Goal: Task Accomplishment & Management: Manage account settings

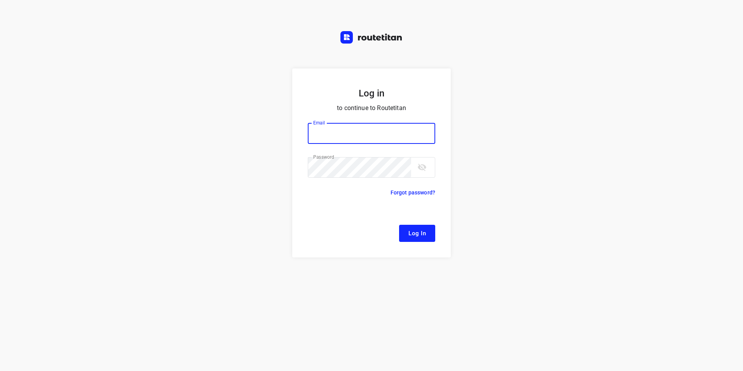
type input "[EMAIL_ADDRESS][DOMAIN_NAME]"
click at [423, 239] on button "Log In" at bounding box center [417, 233] width 36 height 17
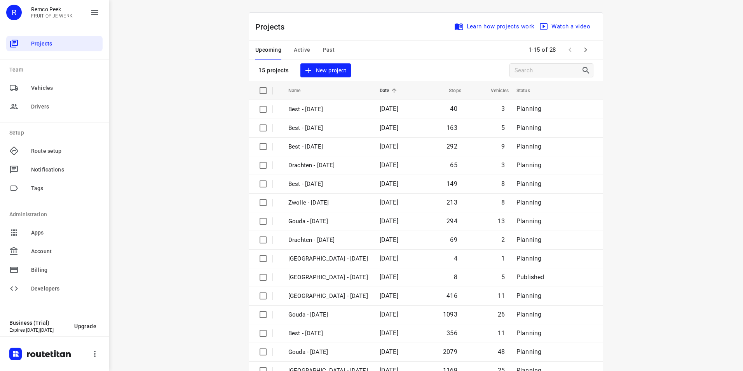
click at [297, 49] on span "Active" at bounding box center [302, 50] width 16 height 10
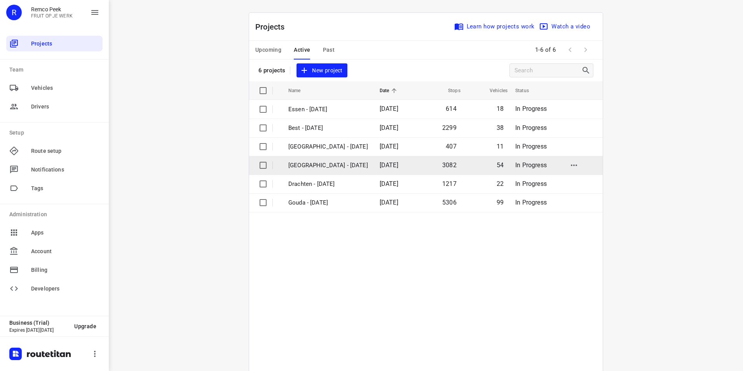
click at [315, 163] on p "[GEOGRAPHIC_DATA] - [DATE]" at bounding box center [328, 165] width 80 height 9
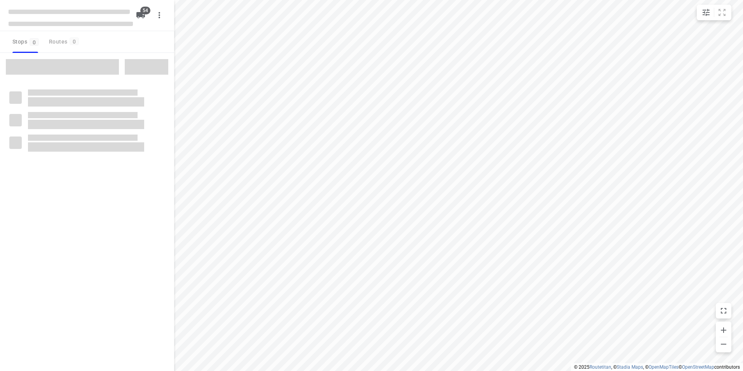
checkbox input "true"
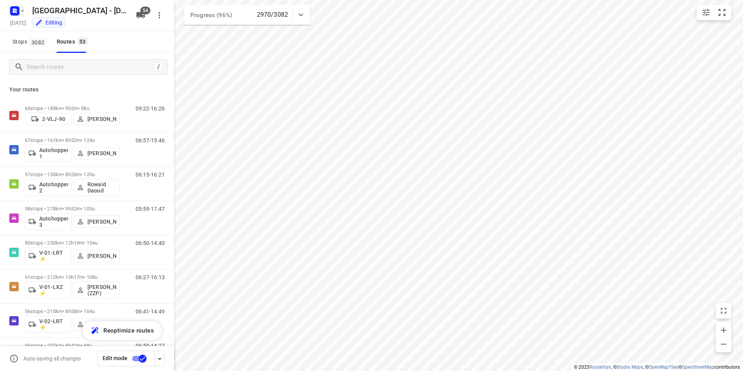
click at [10, 10] on rect "button" at bounding box center [14, 10] width 9 height 9
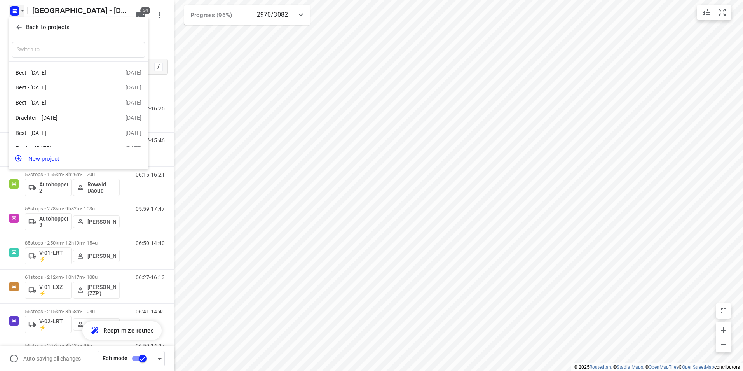
click at [58, 26] on p "Back to projects" at bounding box center [48, 27] width 44 height 9
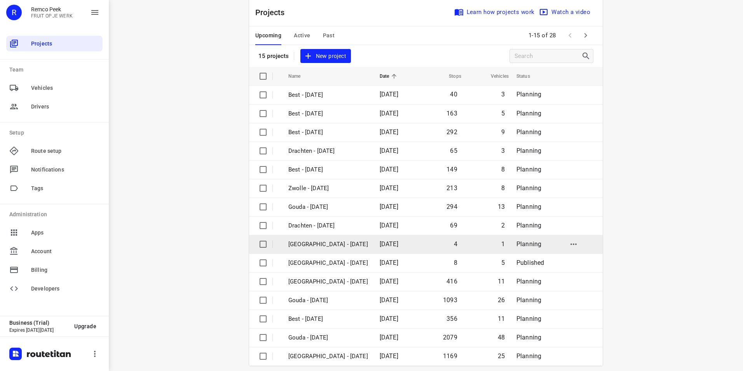
scroll to position [22, 0]
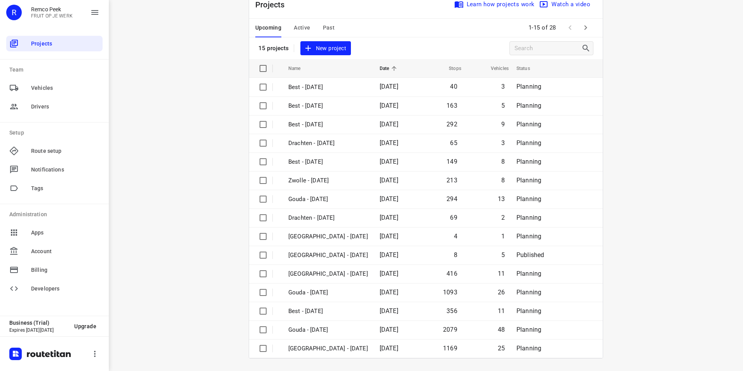
click at [586, 28] on icon "button" at bounding box center [585, 27] width 9 height 9
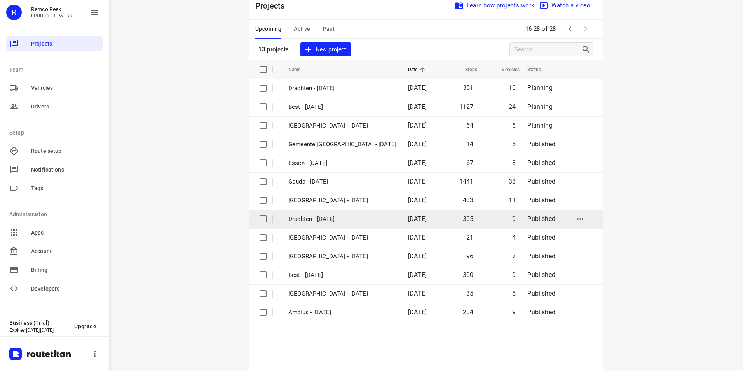
scroll to position [40, 0]
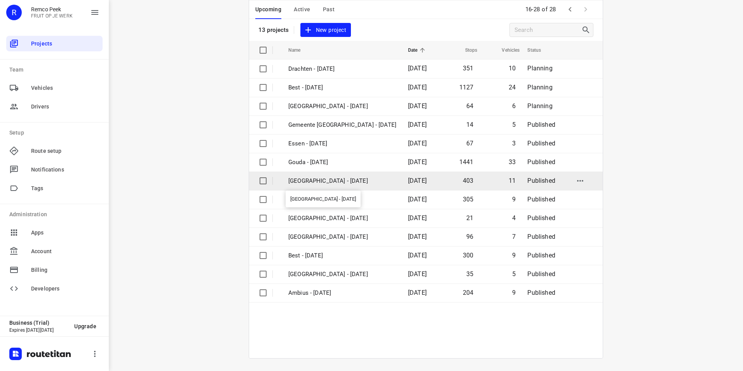
click at [307, 179] on p "[GEOGRAPHIC_DATA] - [DATE]" at bounding box center [342, 180] width 108 height 9
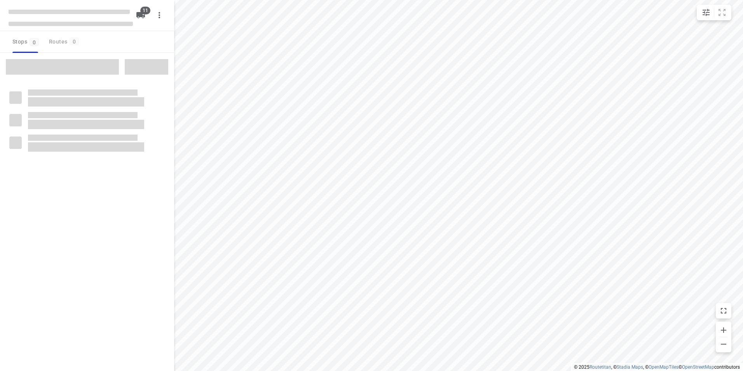
checkbox input "true"
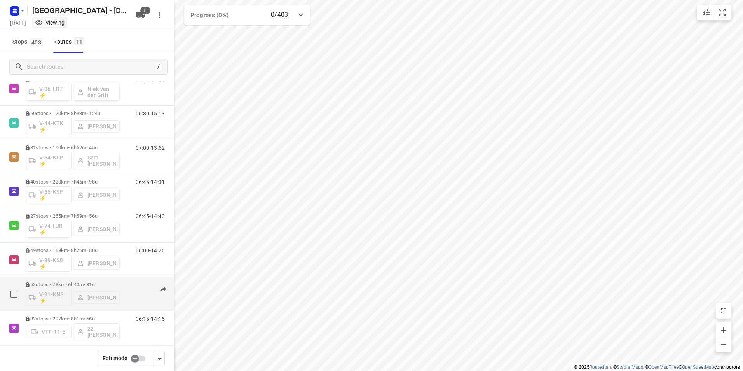
scroll to position [136, 0]
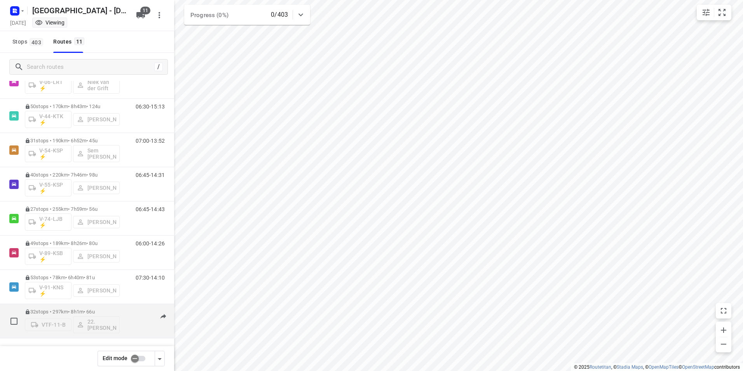
click at [74, 309] on p "32 stops • 297km • 8h1m • 66u" at bounding box center [72, 312] width 95 height 6
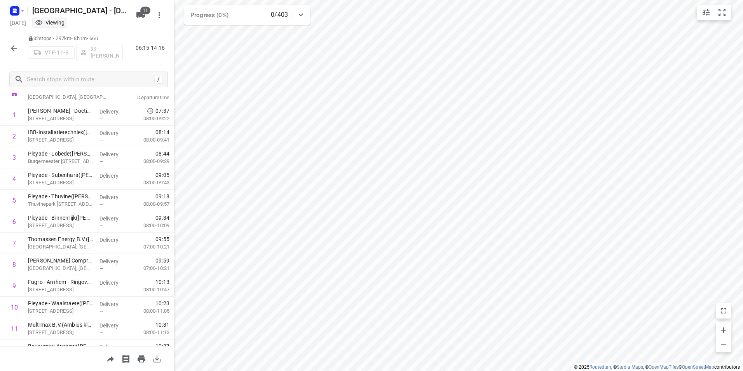
scroll to position [0, 0]
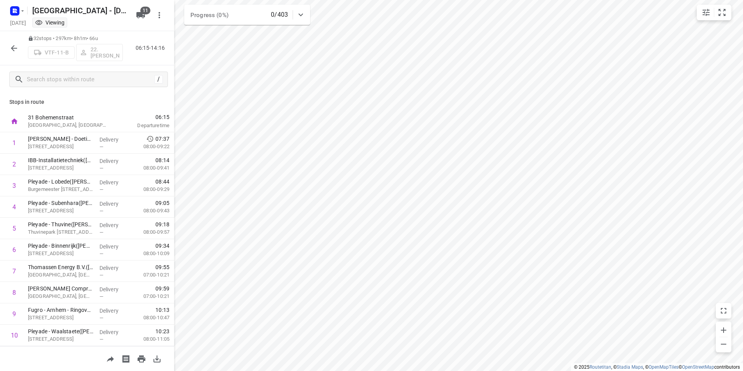
click at [12, 49] on icon "button" at bounding box center [13, 48] width 9 height 9
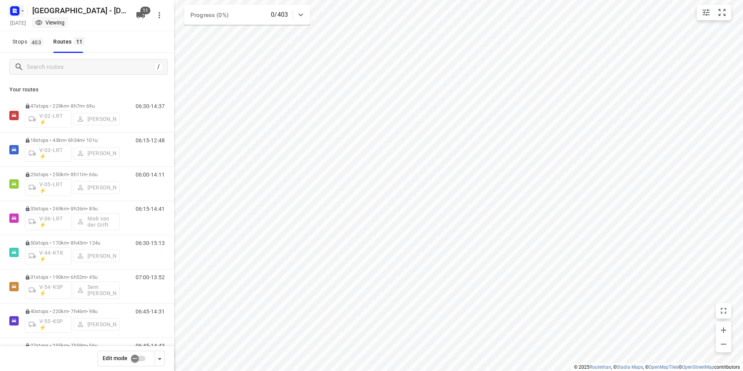
click at [10, 9] on icon "button" at bounding box center [15, 11] width 12 height 12
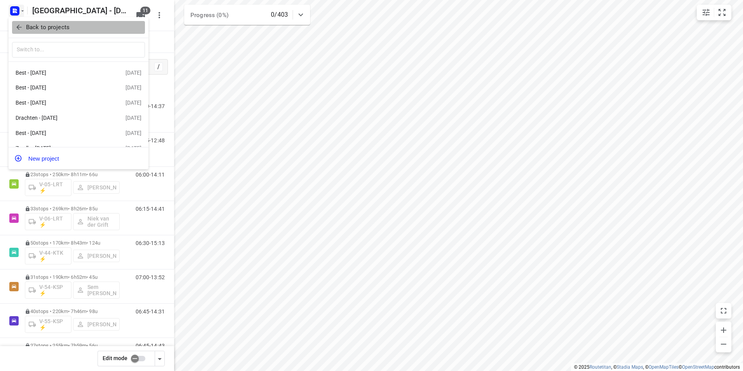
click at [43, 28] on p "Back to projects" at bounding box center [48, 27] width 44 height 9
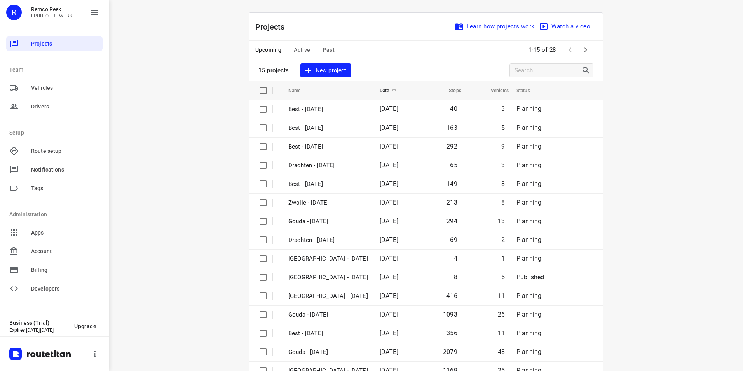
click at [302, 45] on span "Active" at bounding box center [302, 50] width 16 height 10
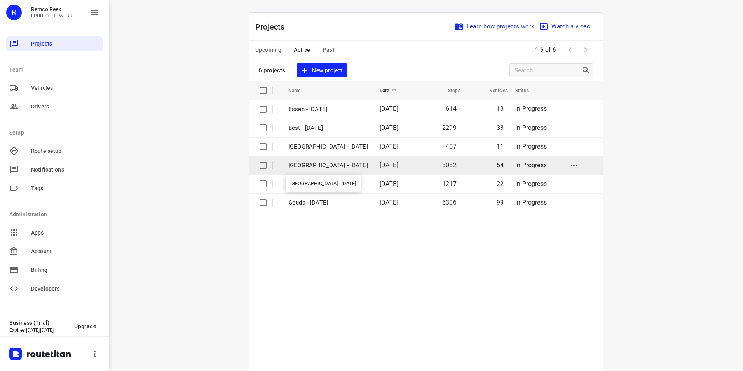
click at [302, 164] on p "[GEOGRAPHIC_DATA] - [DATE]" at bounding box center [328, 165] width 80 height 9
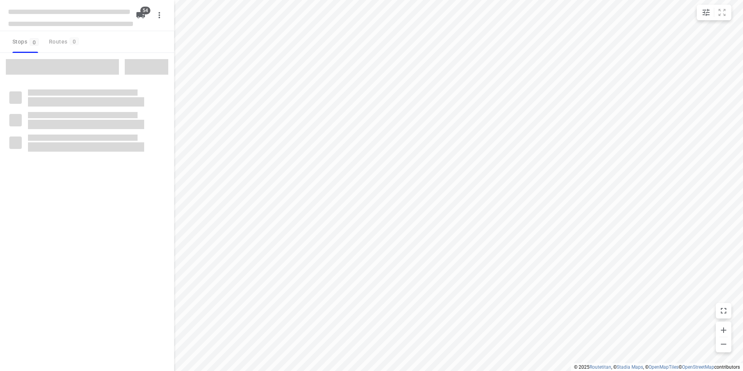
checkbox input "true"
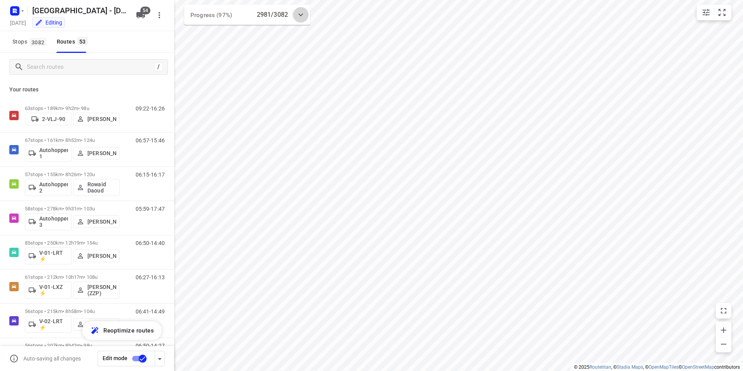
click at [304, 16] on icon at bounding box center [300, 14] width 9 height 9
click at [301, 17] on icon at bounding box center [301, 17] width 5 height 3
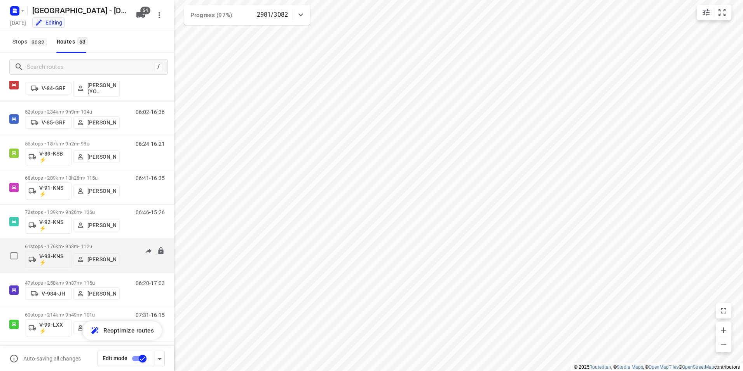
scroll to position [1050, 0]
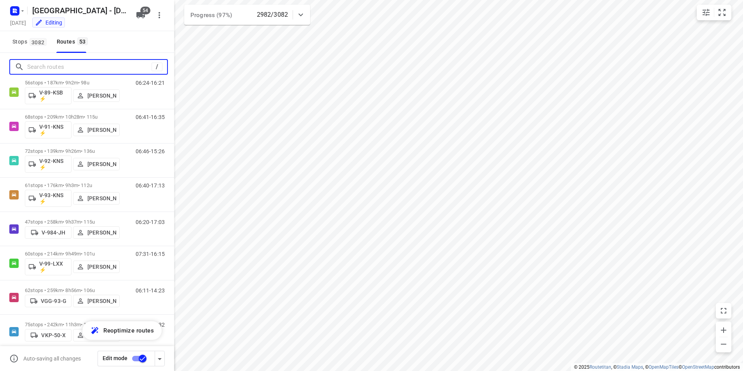
click at [51, 67] on input "Search routes" at bounding box center [89, 67] width 124 height 12
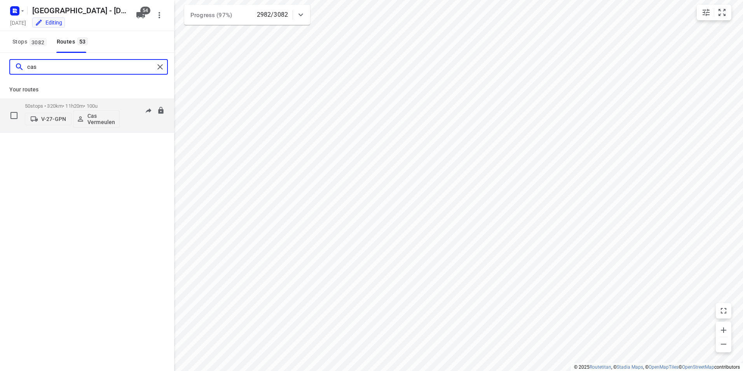
type input "cas"
click at [76, 103] on div "50 stops • 320km • 11h20m • 100u V-27-GPN Cas Vermeulen" at bounding box center [72, 115] width 95 height 32
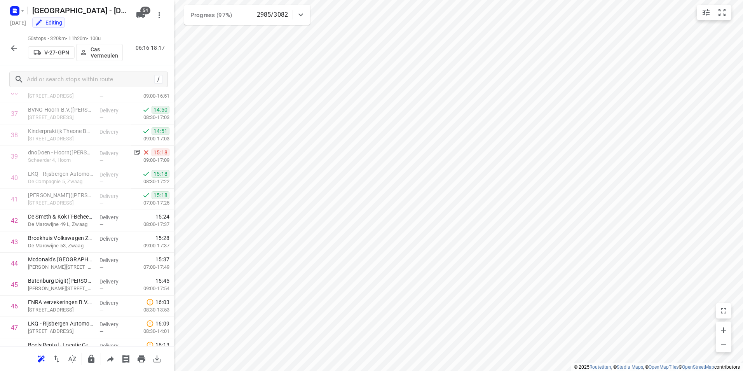
scroll to position [877, 0]
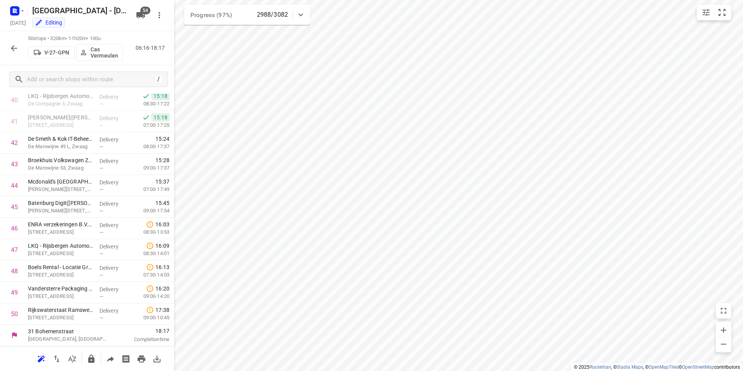
click at [15, 47] on icon "button" at bounding box center [13, 48] width 9 height 9
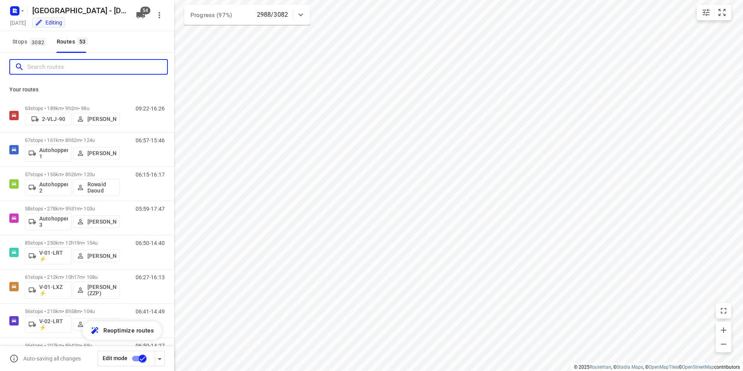
click at [80, 72] on input "Search routes" at bounding box center [97, 67] width 140 height 12
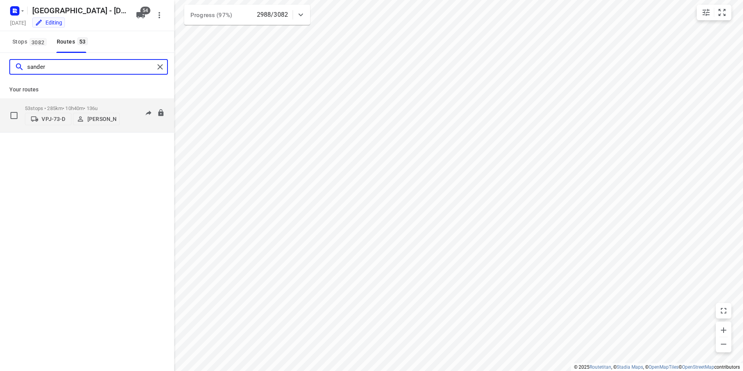
type input "sander"
click at [60, 105] on p "53 stops • 285km • 10h40m • 136u" at bounding box center [72, 108] width 95 height 6
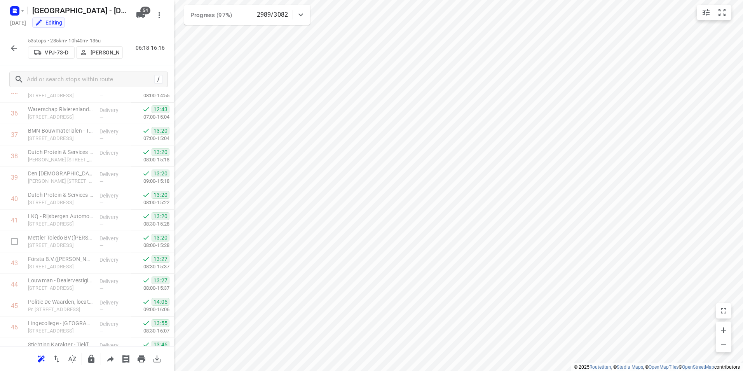
scroll to position [941, 0]
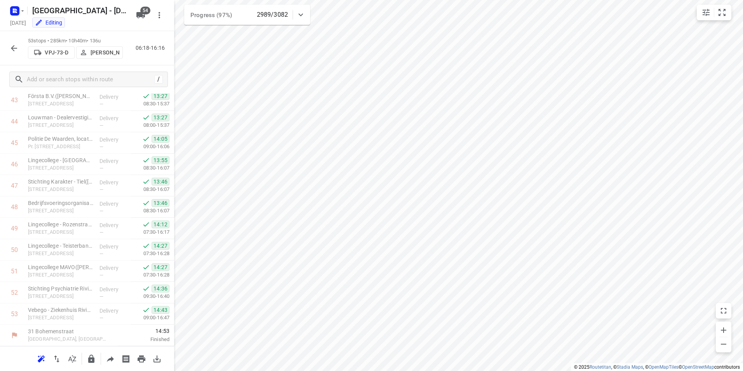
click at [13, 52] on icon "button" at bounding box center [13, 48] width 9 height 9
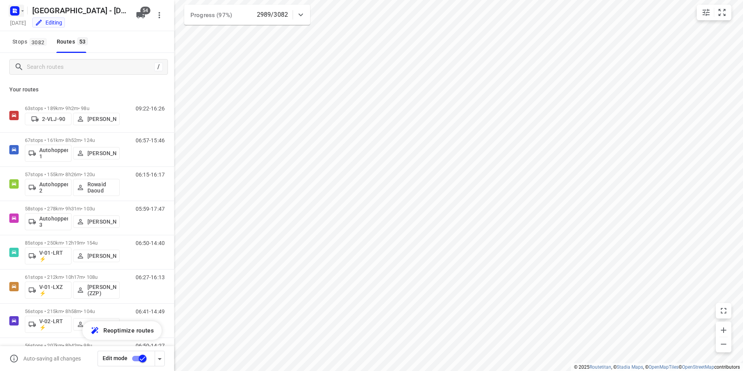
click at [14, 11] on icon "button" at bounding box center [14, 12] width 2 height 2
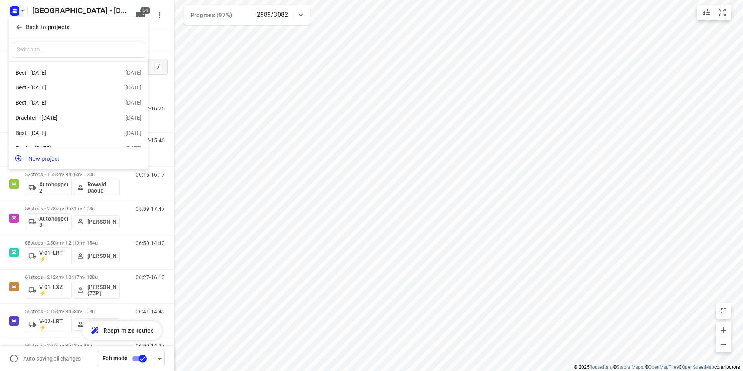
click at [37, 23] on p "Back to projects" at bounding box center [48, 27] width 44 height 9
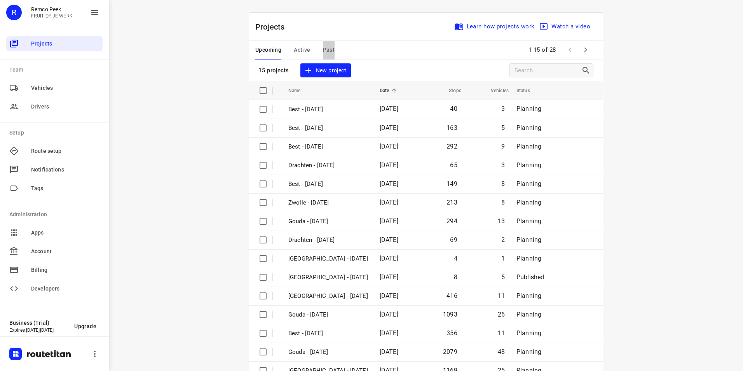
click at [324, 49] on span "Past" at bounding box center [329, 50] width 12 height 10
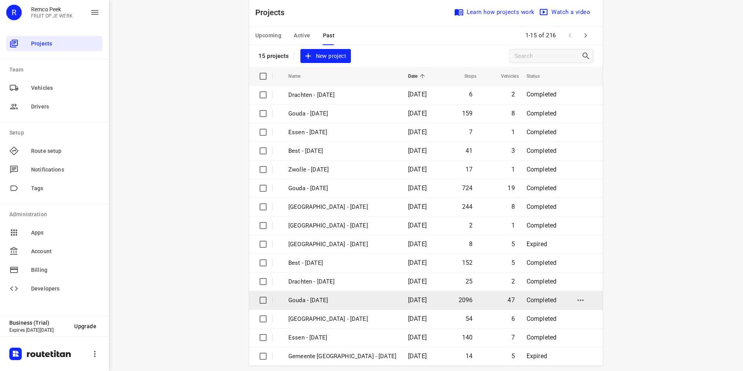
scroll to position [22, 0]
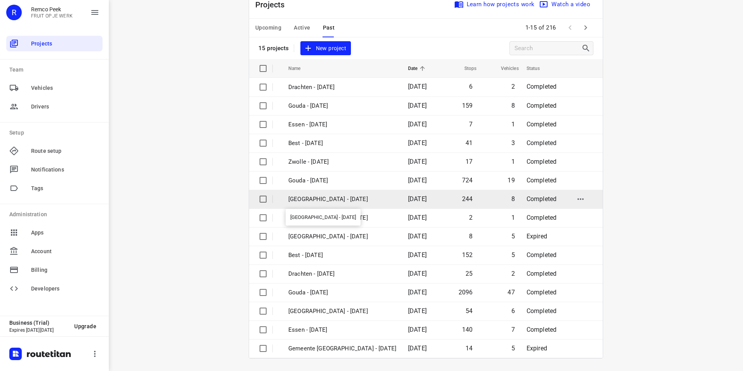
click at [321, 202] on p "[GEOGRAPHIC_DATA] - [DATE]" at bounding box center [342, 199] width 108 height 9
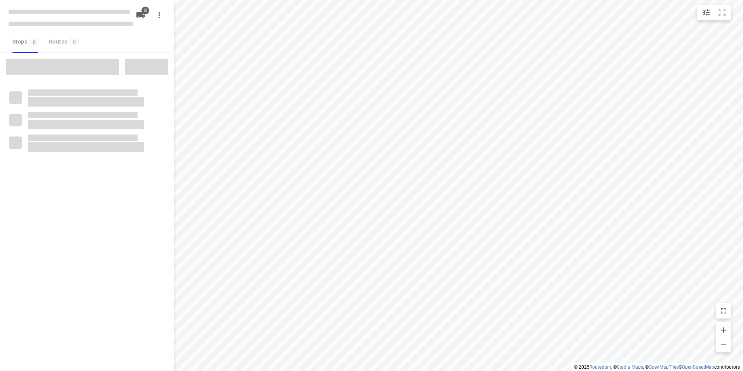
checkbox input "true"
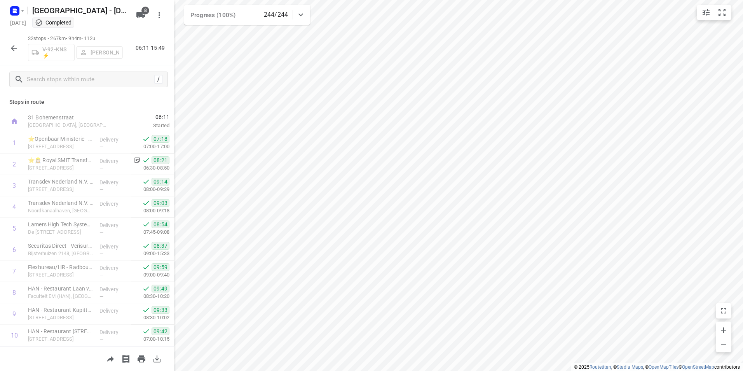
click at [10, 49] on icon "button" at bounding box center [13, 48] width 9 height 9
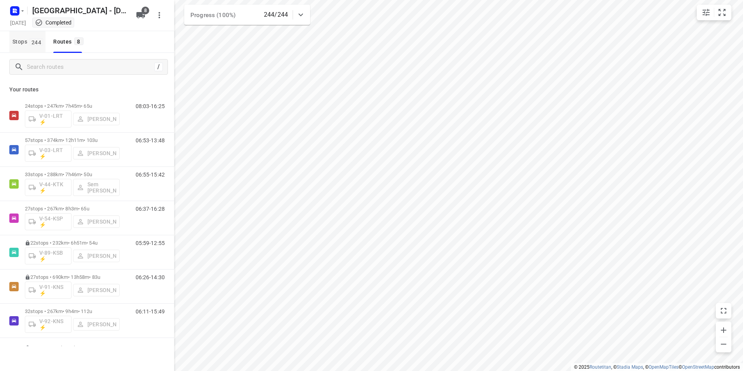
click at [21, 44] on span "Stops 244" at bounding box center [28, 42] width 33 height 10
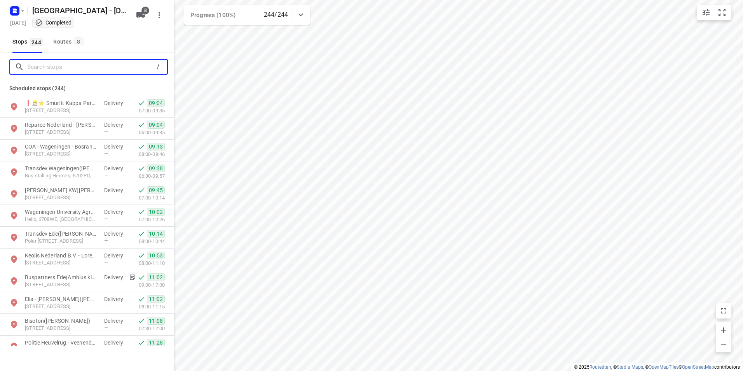
click at [45, 64] on input "Search stops" at bounding box center [90, 67] width 127 height 12
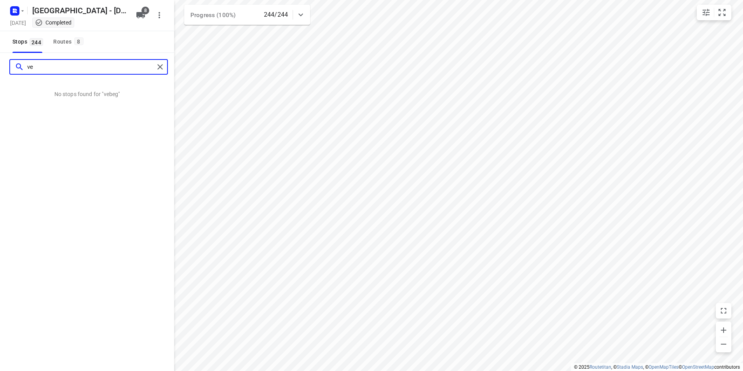
type input "v"
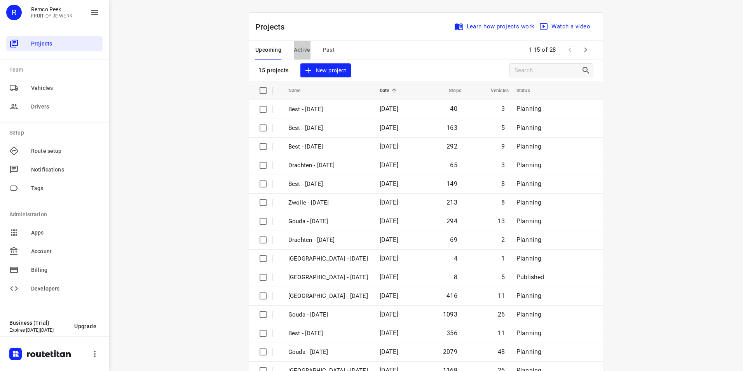
click at [294, 48] on span "Active" at bounding box center [302, 50] width 16 height 10
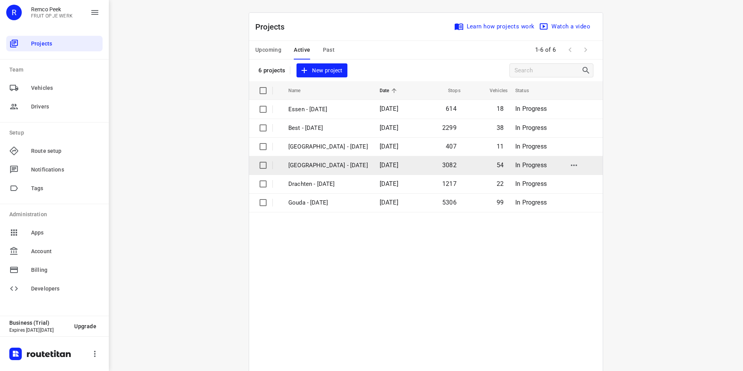
click at [310, 163] on p "[GEOGRAPHIC_DATA] - [DATE]" at bounding box center [328, 165] width 80 height 9
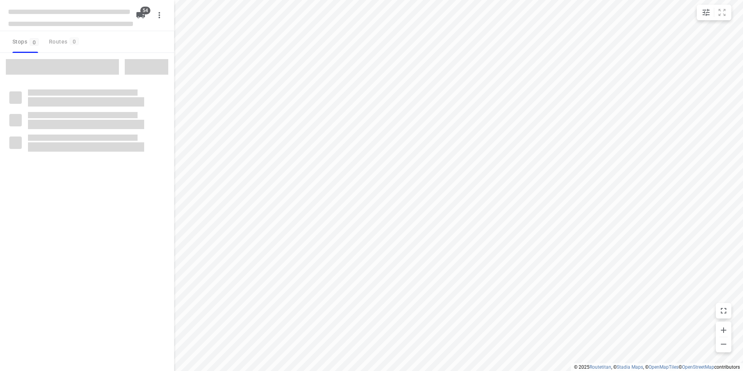
checkbox input "true"
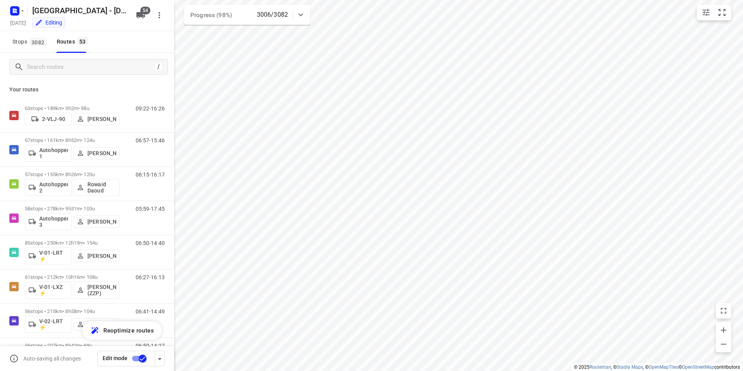
click at [174, 136] on div "i © 2025 Routetitan , © Stadia Maps , © OpenMapTiles © OpenStreetMap contributo…" at bounding box center [371, 185] width 743 height 371
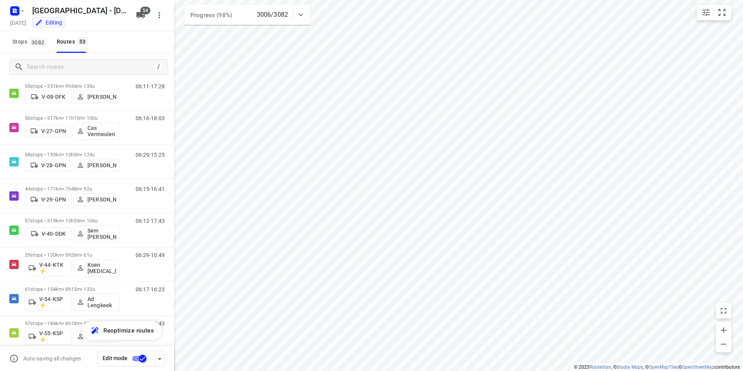
scroll to position [506, 0]
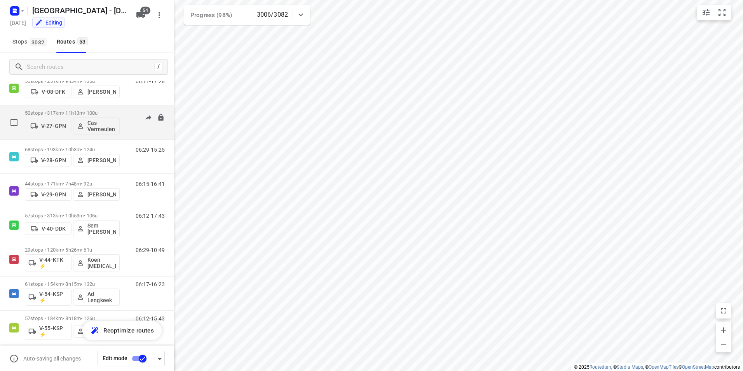
click at [98, 111] on p "50 stops • 317km • 11h13m • 100u" at bounding box center [72, 113] width 95 height 6
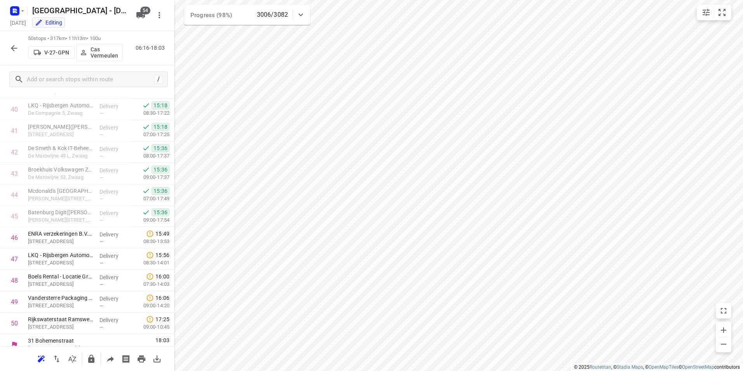
scroll to position [877, 0]
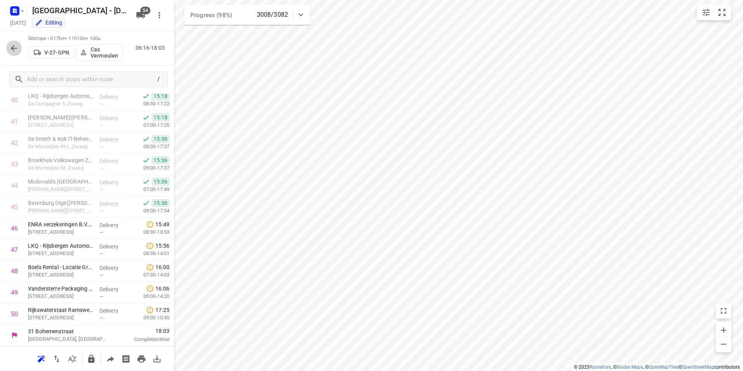
click at [10, 50] on icon "button" at bounding box center [13, 48] width 9 height 9
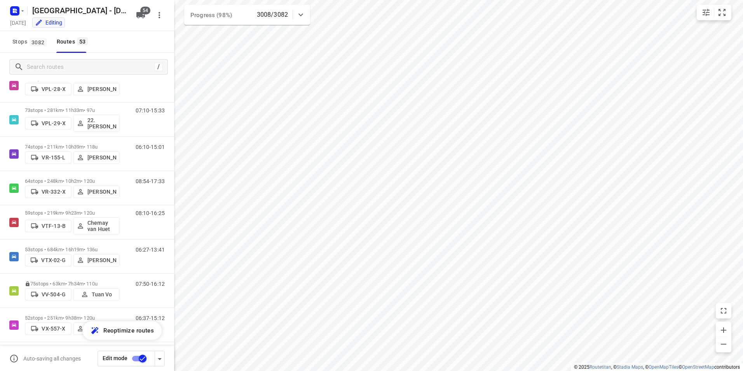
scroll to position [1573, 0]
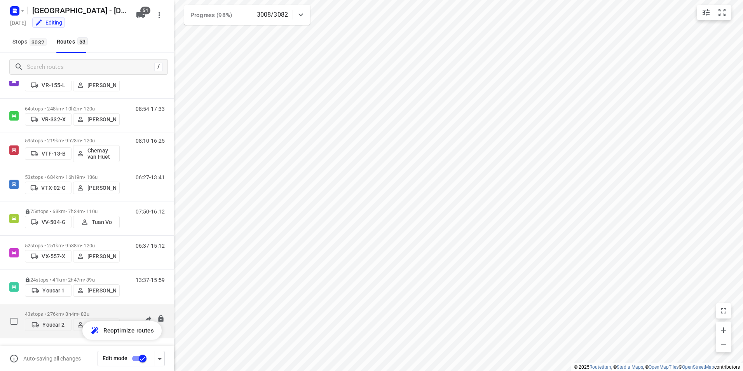
click at [58, 311] on p "43 stops • 276km • 8h4m • 82u" at bounding box center [72, 314] width 95 height 6
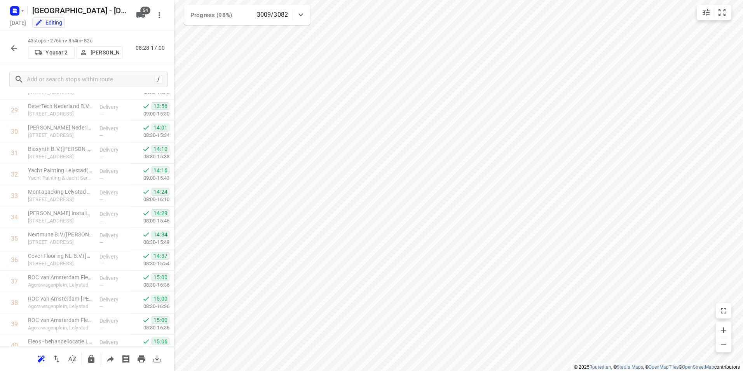
scroll to position [727, 0]
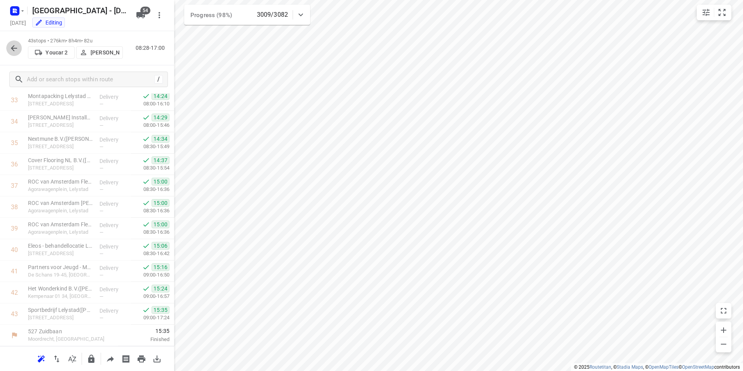
click at [17, 51] on icon "button" at bounding box center [13, 48] width 9 height 9
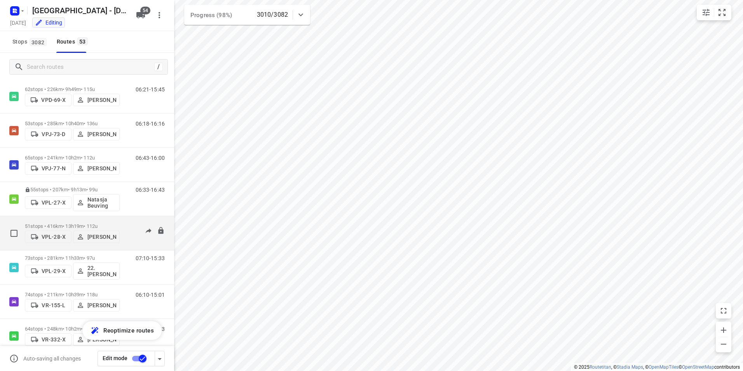
scroll to position [1340, 0]
